Goal: Check status: Check status

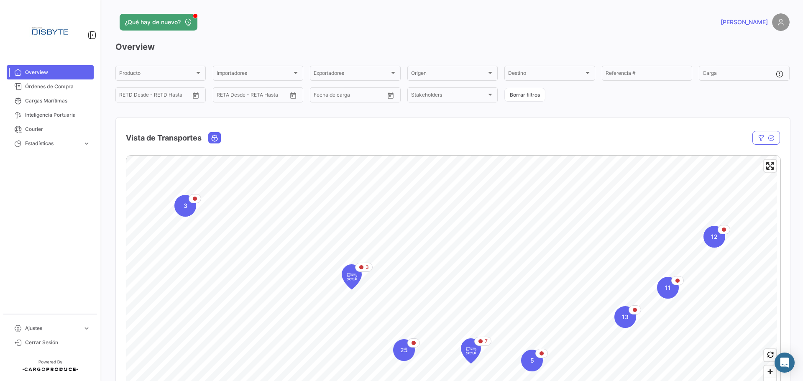
click at [637, 122] on div "Vista de Transportes" at bounding box center [453, 132] width 674 height 31
click at [775, 76] on mat-icon at bounding box center [780, 75] width 10 height 10
click at [648, 98] on div "Producto Producto Importadores Importadores Exportadores Exportadores Origen Or…" at bounding box center [452, 83] width 674 height 39
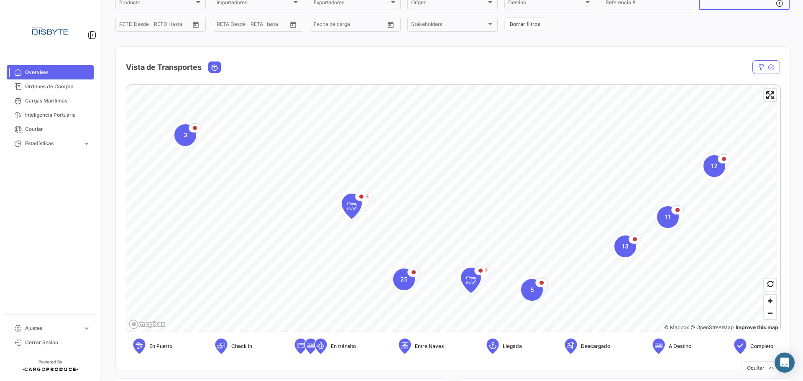
scroll to position [84, 0]
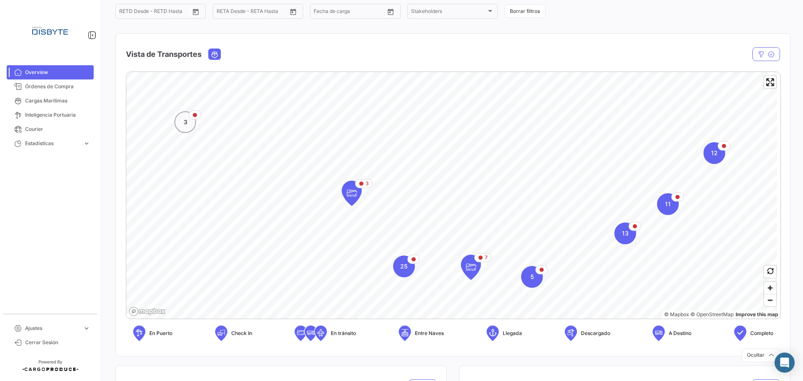
click at [185, 122] on span "3" at bounding box center [186, 122] width 4 height 8
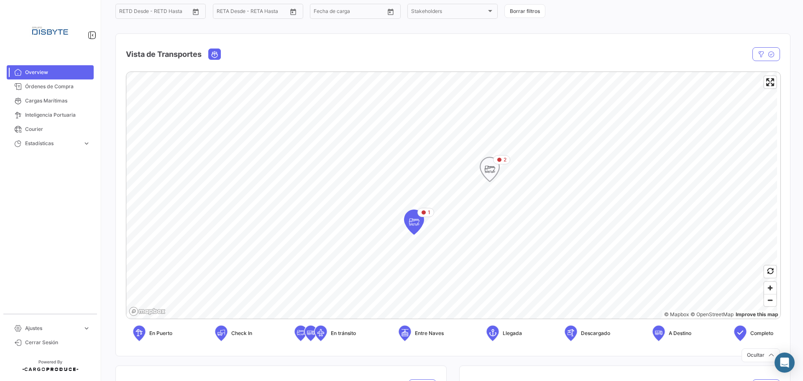
click at [484, 173] on icon "Map marker" at bounding box center [490, 170] width 12 height 18
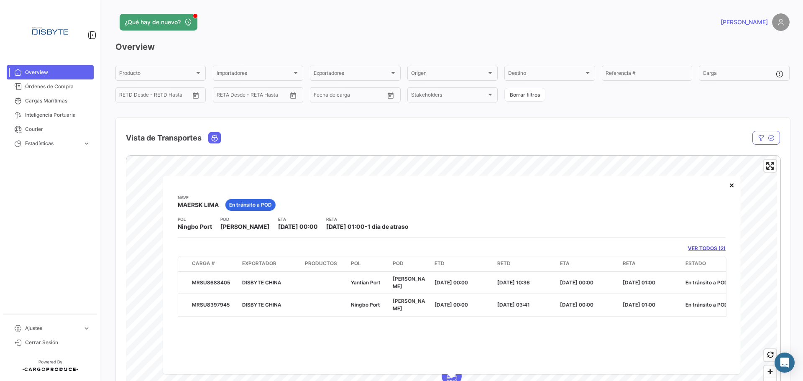
click at [104, 162] on div "¿Qué hay de nuevo? [PERSON_NAME] Overview Producto Producto Importadores Import…" at bounding box center [452, 190] width 701 height 381
click at [733, 191] on button "×" at bounding box center [731, 184] width 17 height 17
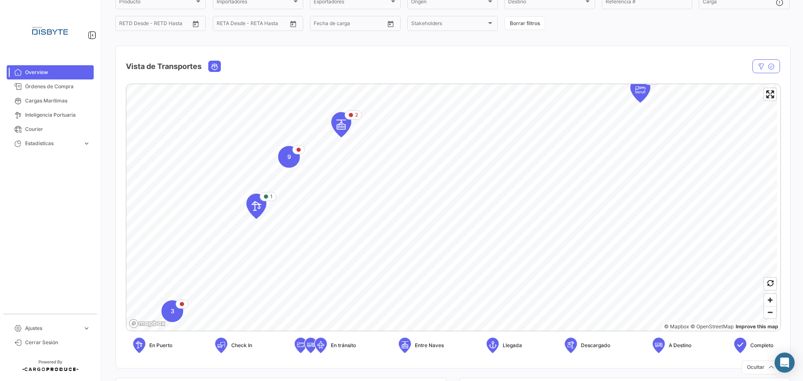
scroll to position [84, 0]
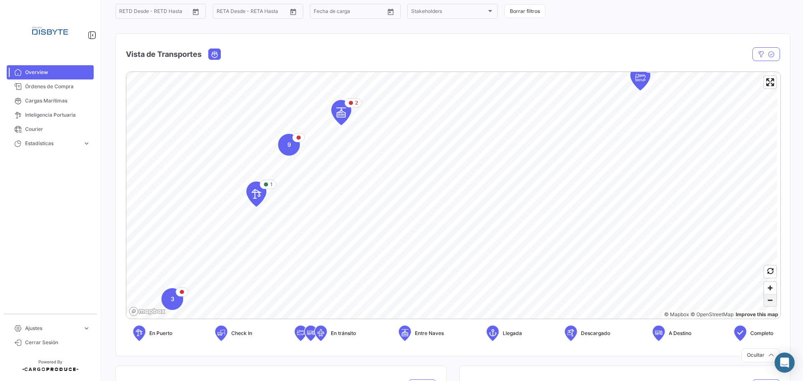
click at [764, 298] on span "Zoom out" at bounding box center [770, 300] width 12 height 12
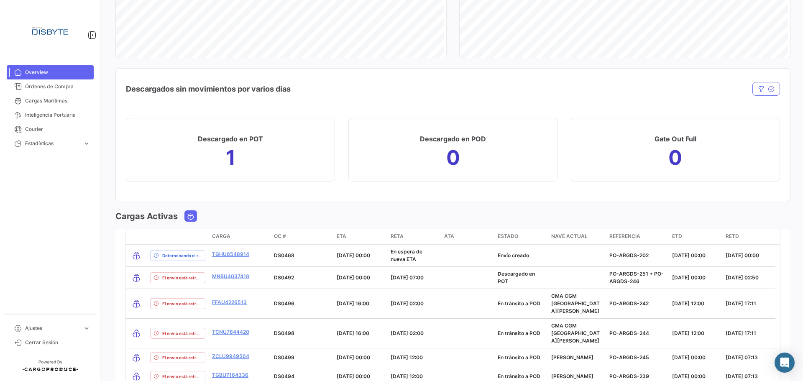
scroll to position [836, 0]
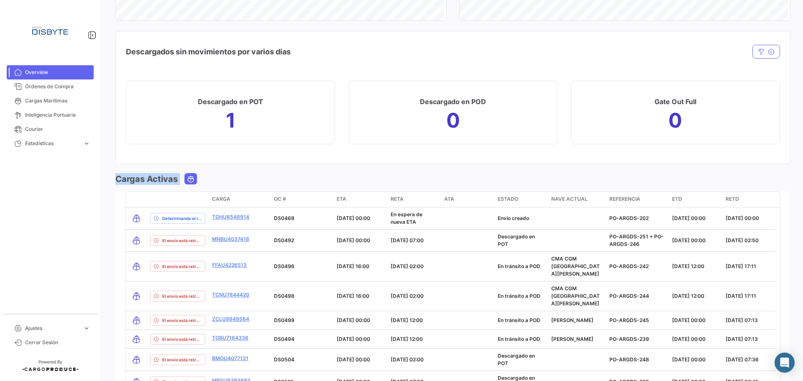
drag, startPoint x: 117, startPoint y: 179, endPoint x: 164, endPoint y: 186, distance: 47.4
click at [164, 186] on app-summarized-overview-shipment-list "Cargas Activas transportMode delayStatus Carga OC # ETA RETA ATA Estado Nave ac…" at bounding box center [452, 328] width 674 height 311
click at [111, 168] on div "¿Qué hay de nuevo? [PERSON_NAME] Overview Producto Producto Importadores Import…" at bounding box center [452, 190] width 701 height 381
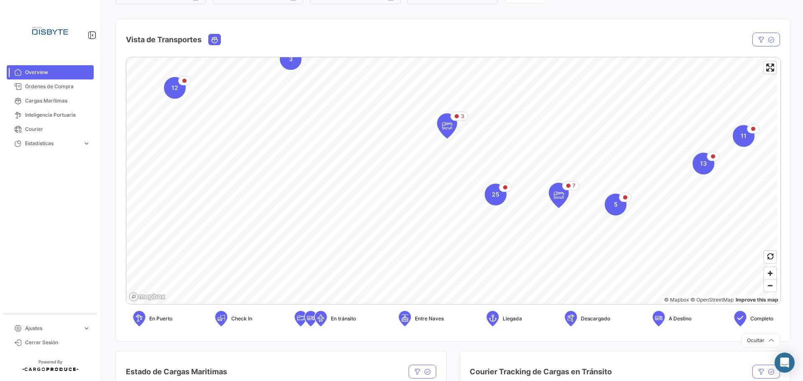
scroll to position [84, 0]
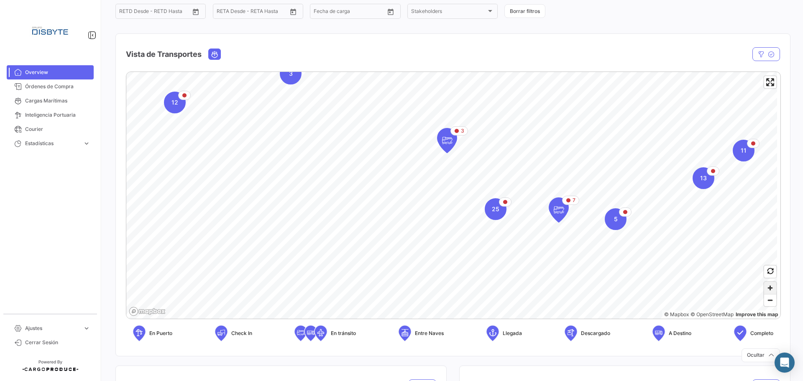
click at [769, 288] on span "Zoom in" at bounding box center [770, 288] width 12 height 12
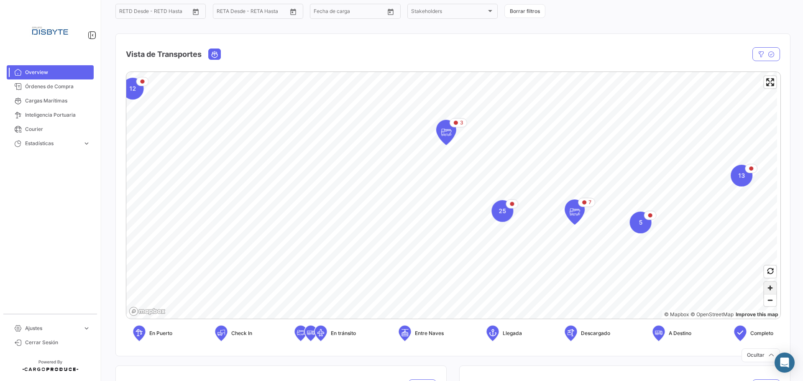
click at [769, 288] on span "Zoom in" at bounding box center [770, 288] width 12 height 12
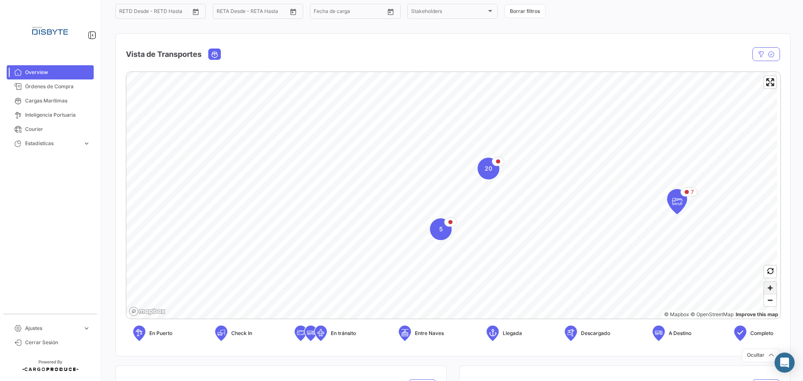
click at [765, 291] on span "Zoom in" at bounding box center [770, 288] width 12 height 12
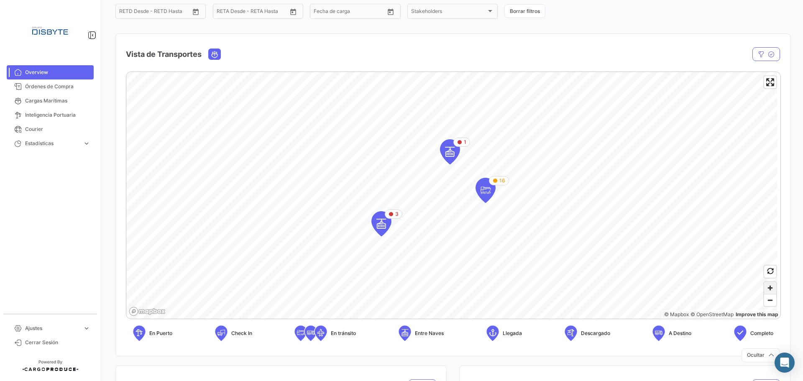
click at [767, 290] on span "Zoom in" at bounding box center [770, 288] width 12 height 12
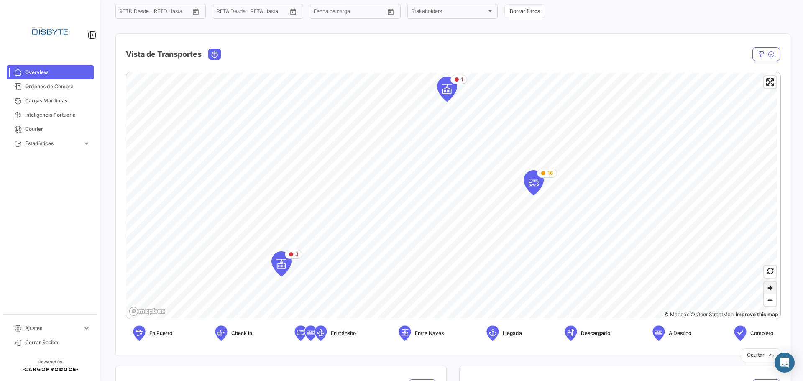
click at [767, 290] on span "Zoom in" at bounding box center [770, 288] width 12 height 12
click at [476, 193] on icon "Map marker" at bounding box center [482, 194] width 12 height 18
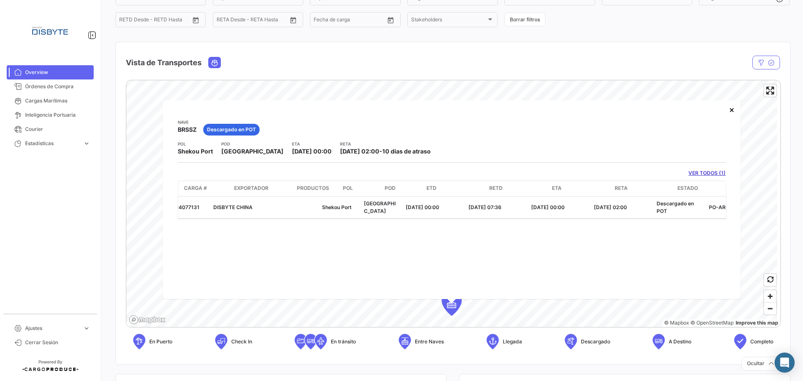
scroll to position [0, 0]
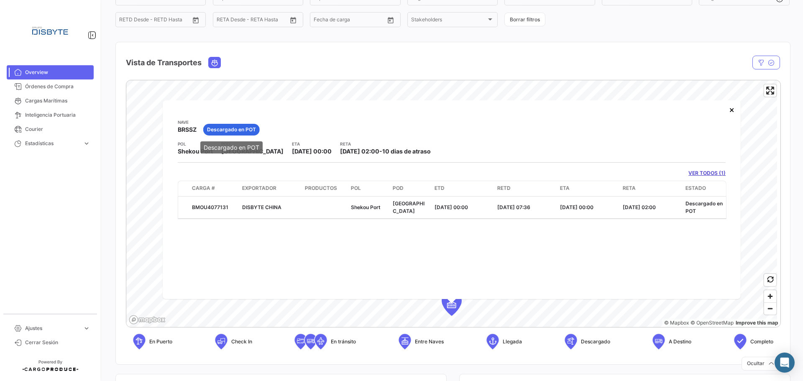
click at [250, 131] on span "Descargado en POT" at bounding box center [231, 130] width 49 height 8
click at [301, 130] on div "Nave BRSSZ Descargado en POT" at bounding box center [452, 130] width 548 height 22
